Goal: Task Accomplishment & Management: Manage account settings

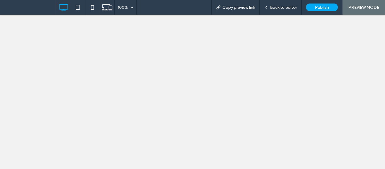
click at [273, 9] on span "Back to editor" at bounding box center [283, 7] width 27 height 5
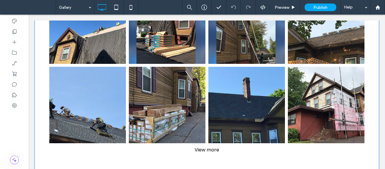
scroll to position [279, 0]
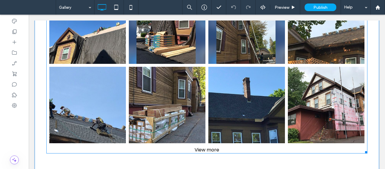
click at [147, 132] on link at bounding box center [167, 105] width 81 height 81
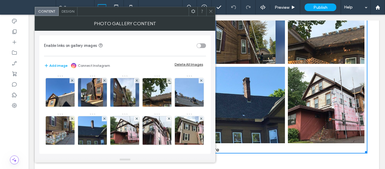
click at [211, 13] on icon at bounding box center [211, 11] width 4 height 4
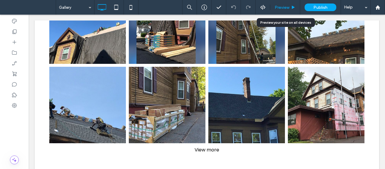
click at [284, 9] on span "Preview" at bounding box center [282, 7] width 15 height 5
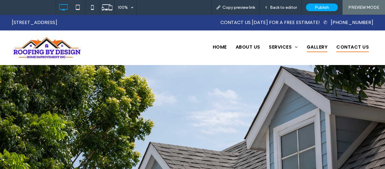
click at [340, 45] on span "Contact Us" at bounding box center [353, 47] width 33 height 10
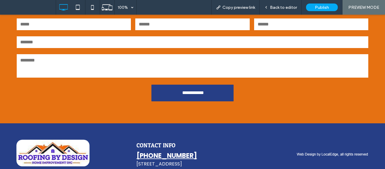
scroll to position [326, 0]
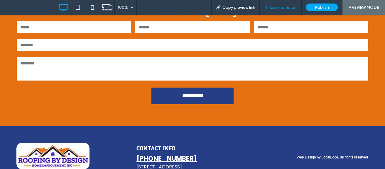
click at [271, 8] on span "Back to editor" at bounding box center [283, 7] width 27 height 5
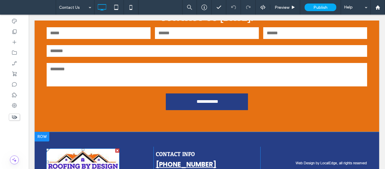
click at [67, 161] on img at bounding box center [82, 162] width 73 height 27
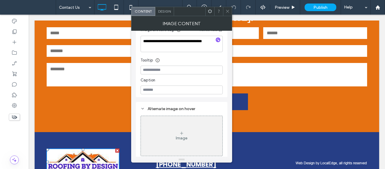
scroll to position [117, 0]
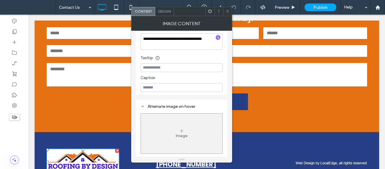
click at [228, 9] on span at bounding box center [228, 11] width 4 height 9
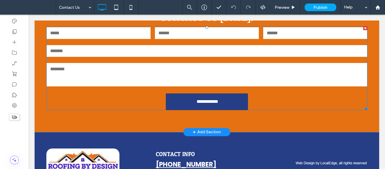
click at [132, 74] on textarea at bounding box center [207, 74] width 321 height 23
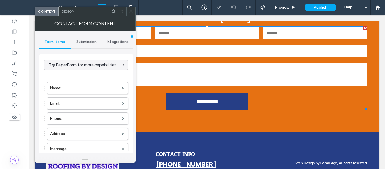
type input "**********"
click at [86, 40] on span "Submission" at bounding box center [86, 42] width 20 height 5
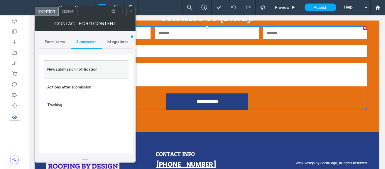
click at [70, 74] on label "New submission notification" at bounding box center [86, 70] width 78 height 12
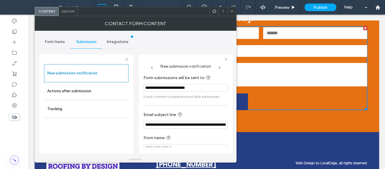
scroll to position [8, 0]
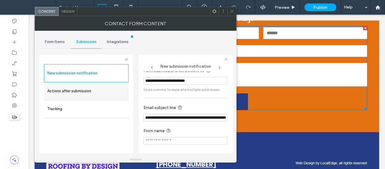
click at [101, 88] on label "Actions after submission" at bounding box center [86, 91] width 78 height 12
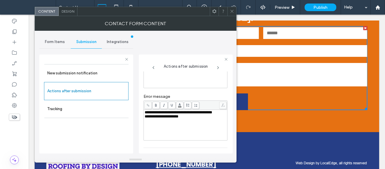
scroll to position [99, 0]
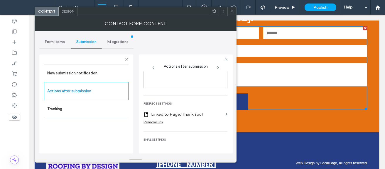
click at [231, 10] on icon at bounding box center [232, 11] width 4 height 4
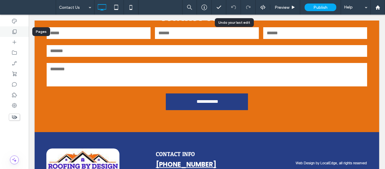
click at [14, 33] on icon at bounding box center [14, 32] width 6 height 6
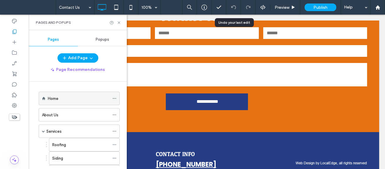
click at [114, 101] on span at bounding box center [114, 98] width 4 height 9
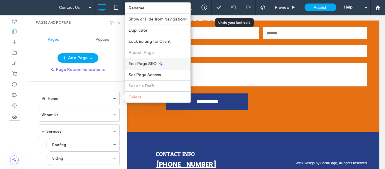
click at [159, 61] on div "Edit Page SEO" at bounding box center [157, 63] width 65 height 11
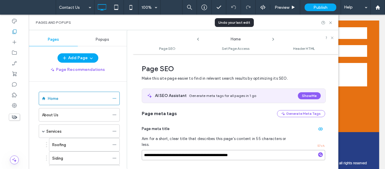
click at [253, 150] on input "**********" at bounding box center [234, 155] width 184 height 10
click at [273, 41] on icon at bounding box center [273, 39] width 5 height 5
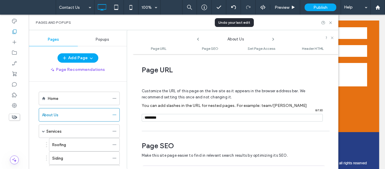
click at [273, 41] on use at bounding box center [273, 39] width 1 height 2
click at [197, 40] on icon at bounding box center [198, 39] width 5 height 5
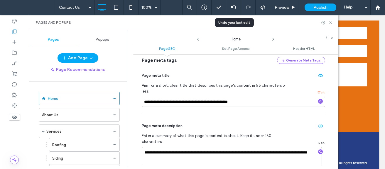
scroll to position [37, 0]
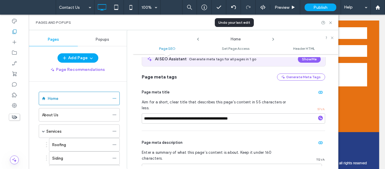
click at [274, 40] on icon at bounding box center [273, 39] width 5 height 5
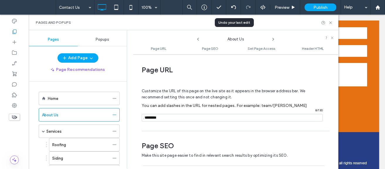
click at [273, 40] on icon at bounding box center [273, 39] width 5 height 5
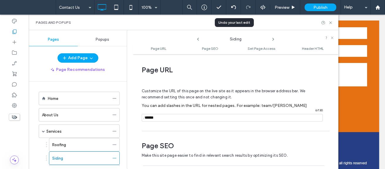
click at [273, 40] on icon at bounding box center [273, 39] width 5 height 5
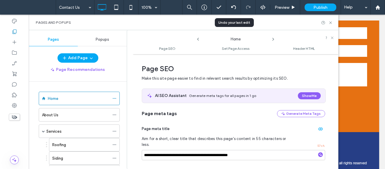
click at [273, 40] on icon at bounding box center [273, 39] width 5 height 5
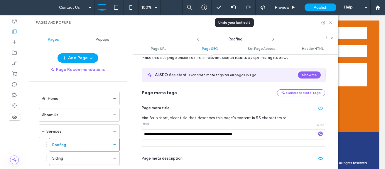
scroll to position [115, 0]
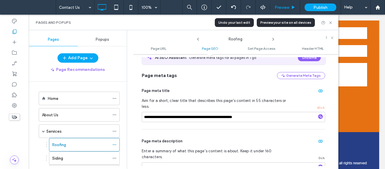
click at [283, 4] on div "Preview" at bounding box center [285, 7] width 30 height 15
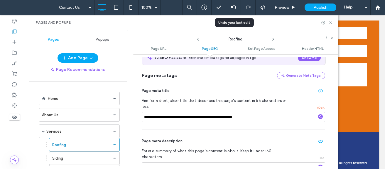
click at [197, 39] on icon at bounding box center [198, 39] width 5 height 5
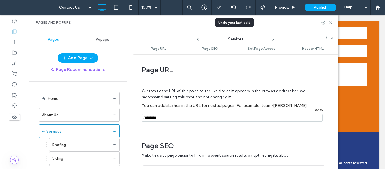
click at [197, 39] on icon at bounding box center [198, 39] width 5 height 5
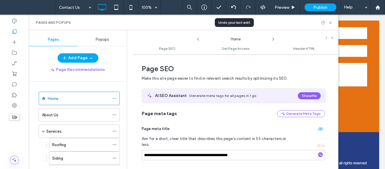
click at [197, 39] on icon at bounding box center [198, 39] width 5 height 5
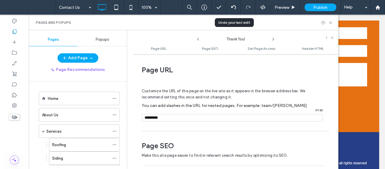
click at [273, 38] on use at bounding box center [273, 39] width 1 height 2
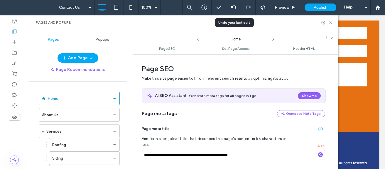
click at [272, 40] on icon at bounding box center [273, 39] width 5 height 5
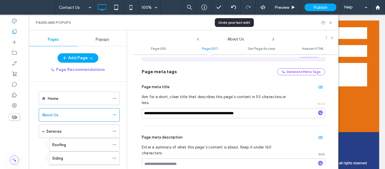
scroll to position [149, 0]
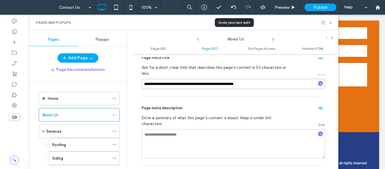
click at [257, 83] on input "**********" at bounding box center [234, 84] width 184 height 10
click at [272, 39] on icon at bounding box center [273, 39] width 5 height 5
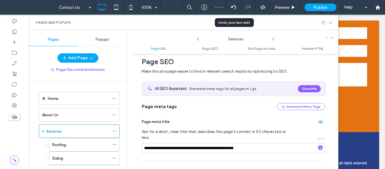
scroll to position [88, 0]
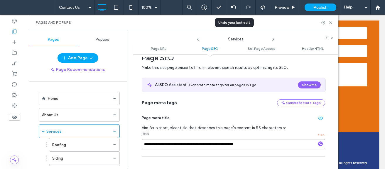
click at [269, 143] on input "**********" at bounding box center [234, 144] width 184 height 10
click at [273, 41] on use at bounding box center [273, 39] width 1 height 2
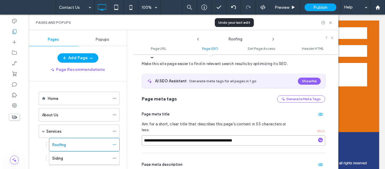
click at [263, 136] on input "**********" at bounding box center [234, 141] width 184 height 10
click at [272, 40] on icon at bounding box center [273, 39] width 5 height 5
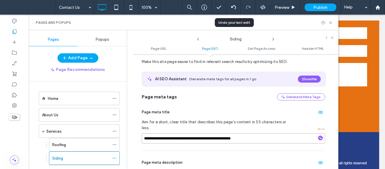
click at [267, 135] on input "**********" at bounding box center [234, 139] width 184 height 10
click at [272, 41] on icon at bounding box center [273, 39] width 5 height 5
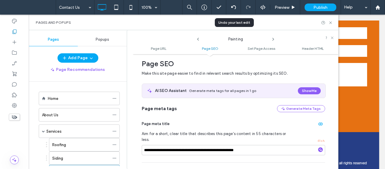
scroll to position [127, 0]
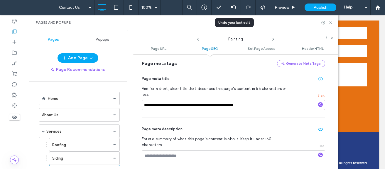
click at [264, 103] on input "**********" at bounding box center [234, 105] width 184 height 10
click at [274, 38] on icon at bounding box center [273, 39] width 5 height 5
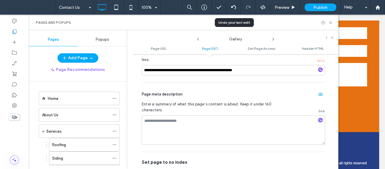
scroll to position [147, 0]
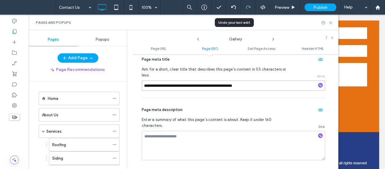
click at [275, 81] on input "**********" at bounding box center [234, 86] width 184 height 10
click at [274, 41] on icon at bounding box center [273, 39] width 5 height 5
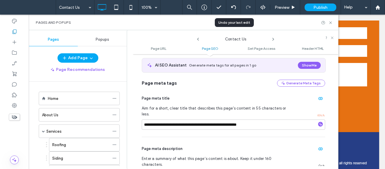
scroll to position [129, 0]
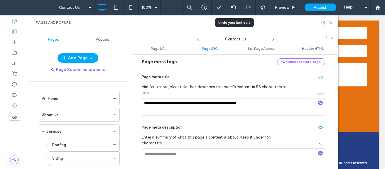
click at [289, 98] on input "**********" at bounding box center [234, 103] width 184 height 10
click at [274, 40] on icon at bounding box center [273, 39] width 5 height 5
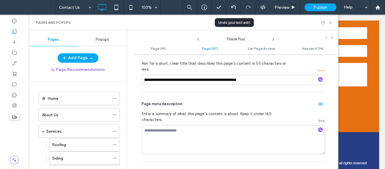
scroll to position [133, 0]
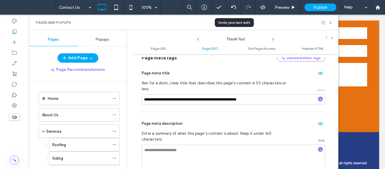
drag, startPoint x: 281, startPoint y: 88, endPoint x: 279, endPoint y: 94, distance: 6.8
click at [279, 94] on div "**********" at bounding box center [234, 87] width 184 height 50
click at [279, 95] on input "**********" at bounding box center [234, 100] width 184 height 10
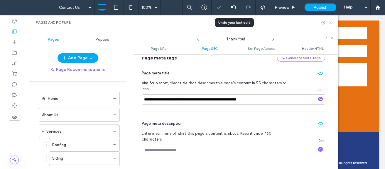
click at [332, 24] on use at bounding box center [330, 22] width 2 height 2
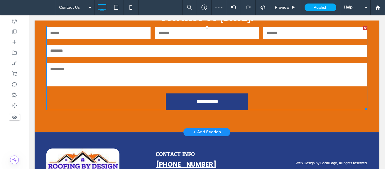
click at [182, 34] on input "email" at bounding box center [207, 33] width 104 height 12
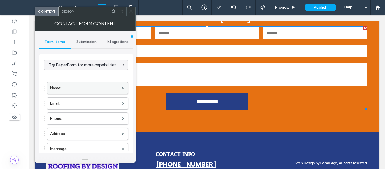
click at [71, 85] on label "Name:" at bounding box center [84, 89] width 69 height 12
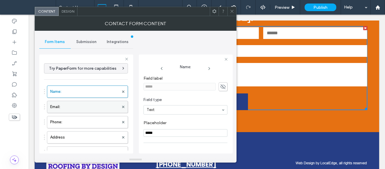
click at [75, 102] on label "Email:" at bounding box center [84, 107] width 69 height 12
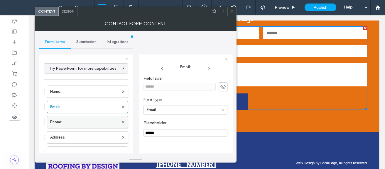
click at [72, 119] on label "Phone:" at bounding box center [84, 123] width 69 height 12
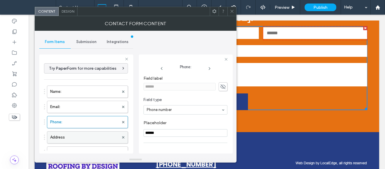
click at [77, 135] on label "Address" at bounding box center [84, 138] width 69 height 12
type input "**"
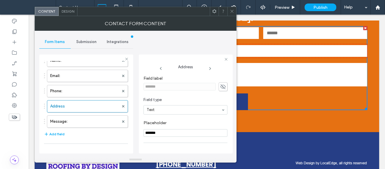
scroll to position [37, 0]
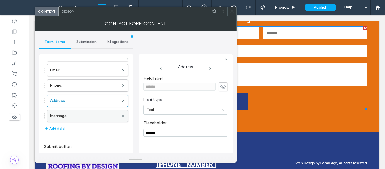
click at [87, 113] on label "Message:" at bounding box center [84, 116] width 69 height 12
type input "********"
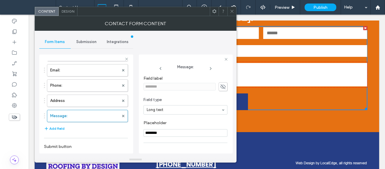
click at [233, 14] on span at bounding box center [232, 11] width 4 height 9
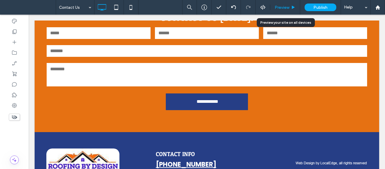
click at [275, 12] on div "Preview" at bounding box center [285, 7] width 30 height 15
click at [280, 9] on span "Preview" at bounding box center [282, 7] width 15 height 5
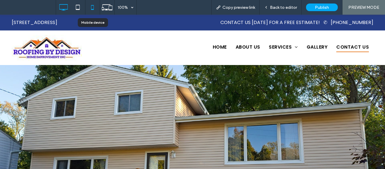
click at [90, 7] on icon at bounding box center [93, 7] width 12 height 12
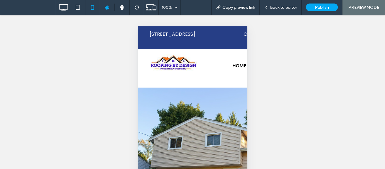
scroll to position [4, 0]
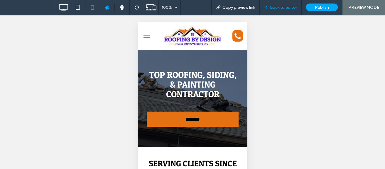
scroll to position [73, 0]
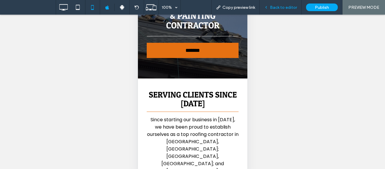
click at [283, 9] on span "Back to editor" at bounding box center [283, 7] width 27 height 5
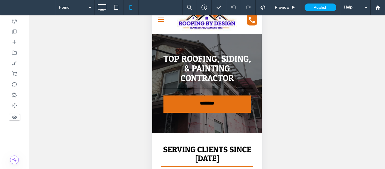
scroll to position [1, 0]
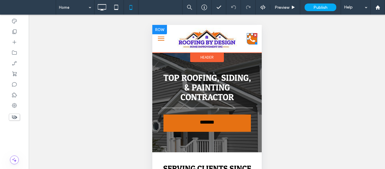
click at [248, 38] on icon "phone iocn" at bounding box center [252, 38] width 11 height 11
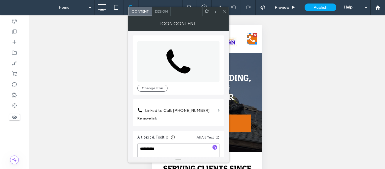
click at [226, 12] on icon at bounding box center [224, 11] width 4 height 4
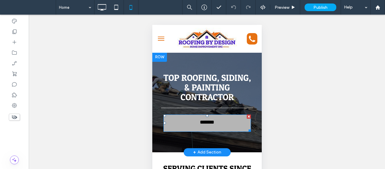
click at [208, 126] on span "*******" at bounding box center [207, 124] width 20 height 8
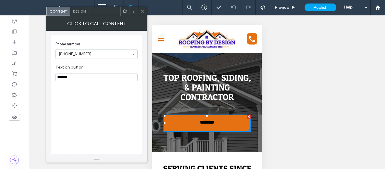
click at [143, 14] on span at bounding box center [142, 11] width 4 height 9
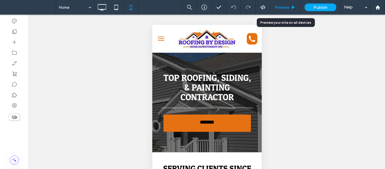
click at [274, 5] on div "Preview" at bounding box center [285, 7] width 30 height 5
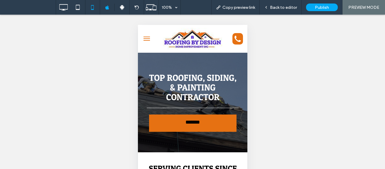
click at [149, 40] on button "menu" at bounding box center [147, 39] width 12 height 12
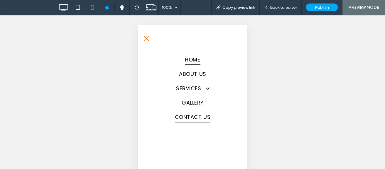
click at [203, 120] on span "Contact Us" at bounding box center [193, 117] width 36 height 11
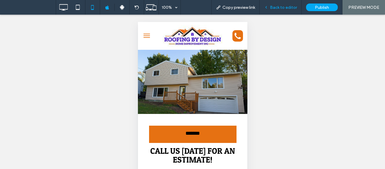
click at [282, 4] on div "Back to editor" at bounding box center [281, 7] width 42 height 15
click at [282, 7] on span "Back to editor" at bounding box center [283, 7] width 27 height 5
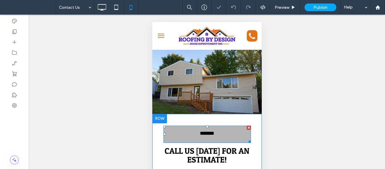
click at [205, 134] on span "*******" at bounding box center [207, 135] width 20 height 8
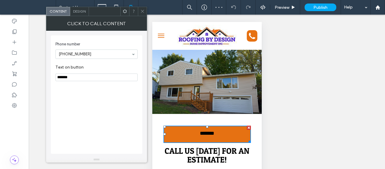
click at [144, 13] on icon at bounding box center [142, 11] width 4 height 4
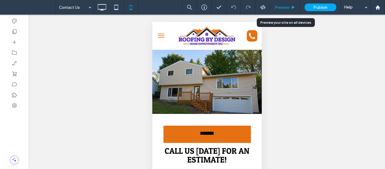
click at [283, 6] on span "Preview" at bounding box center [282, 7] width 15 height 5
